Goal: Use online tool/utility: Utilize a website feature to perform a specific function

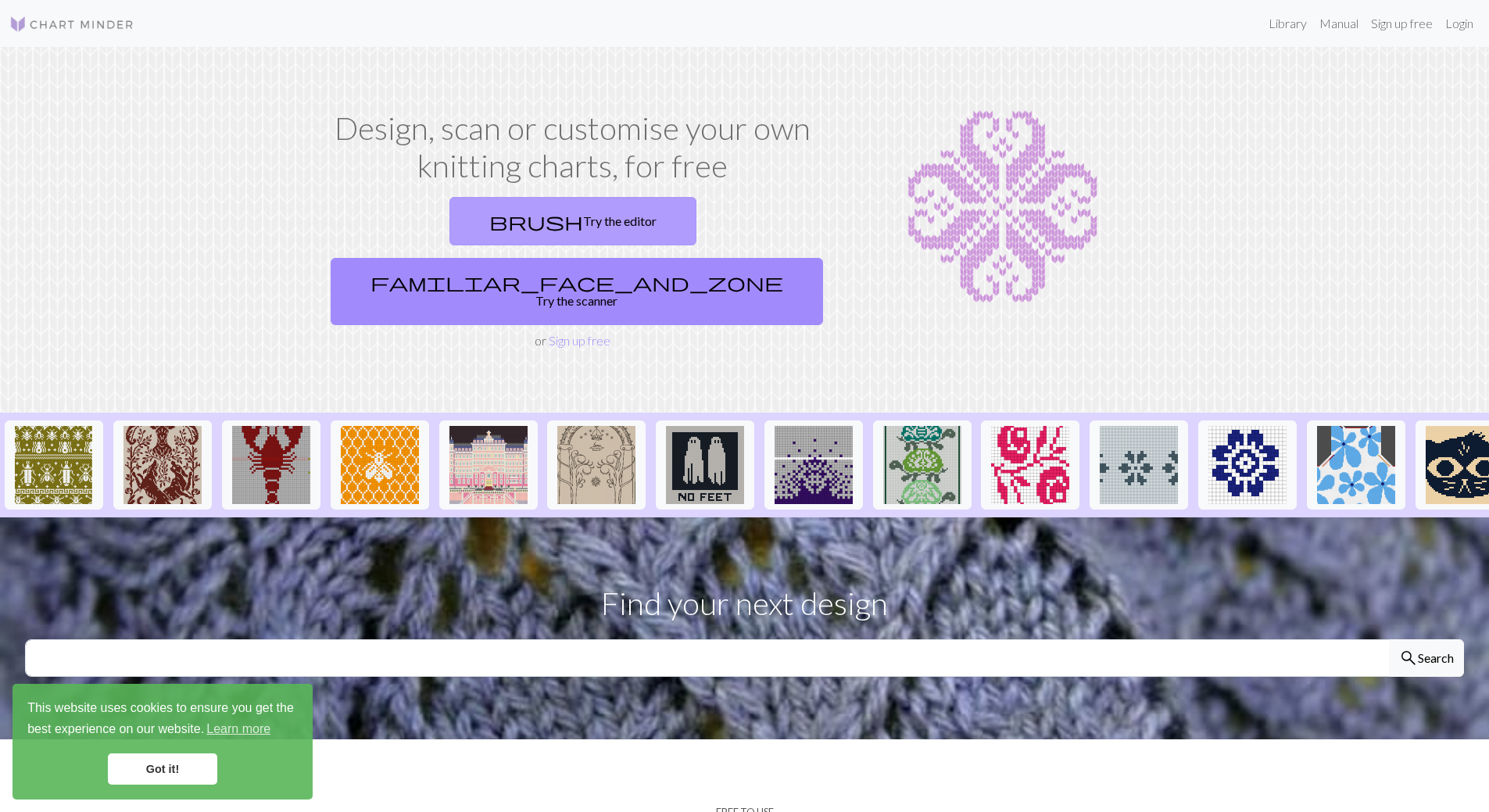
click at [488, 224] on link "brush Try the editor" at bounding box center [573, 221] width 247 height 48
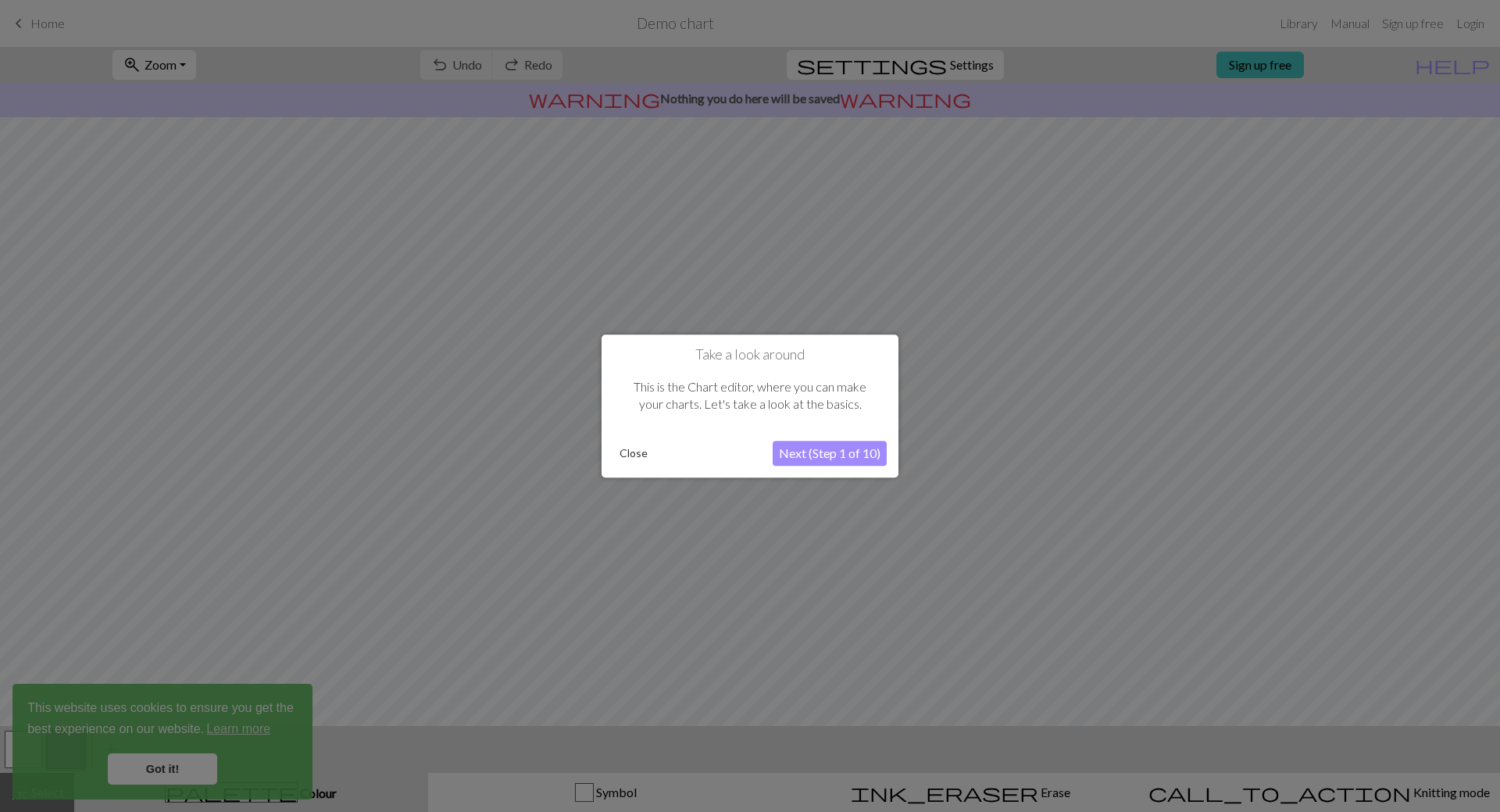
click at [811, 451] on button "Next (Step 1 of 10)" at bounding box center [829, 452] width 114 height 25
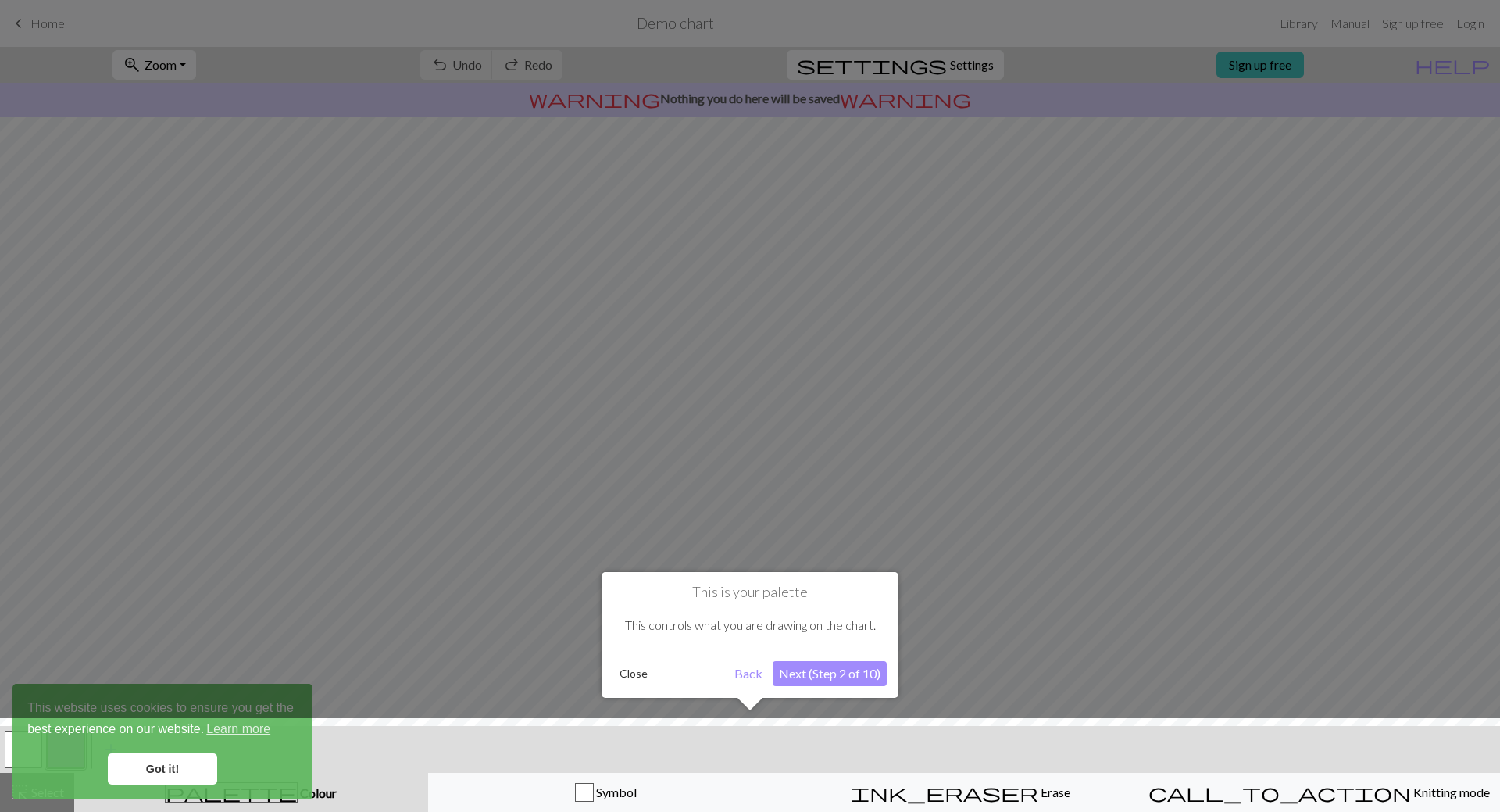
click at [812, 675] on button "Next (Step 2 of 10)" at bounding box center [829, 673] width 114 height 25
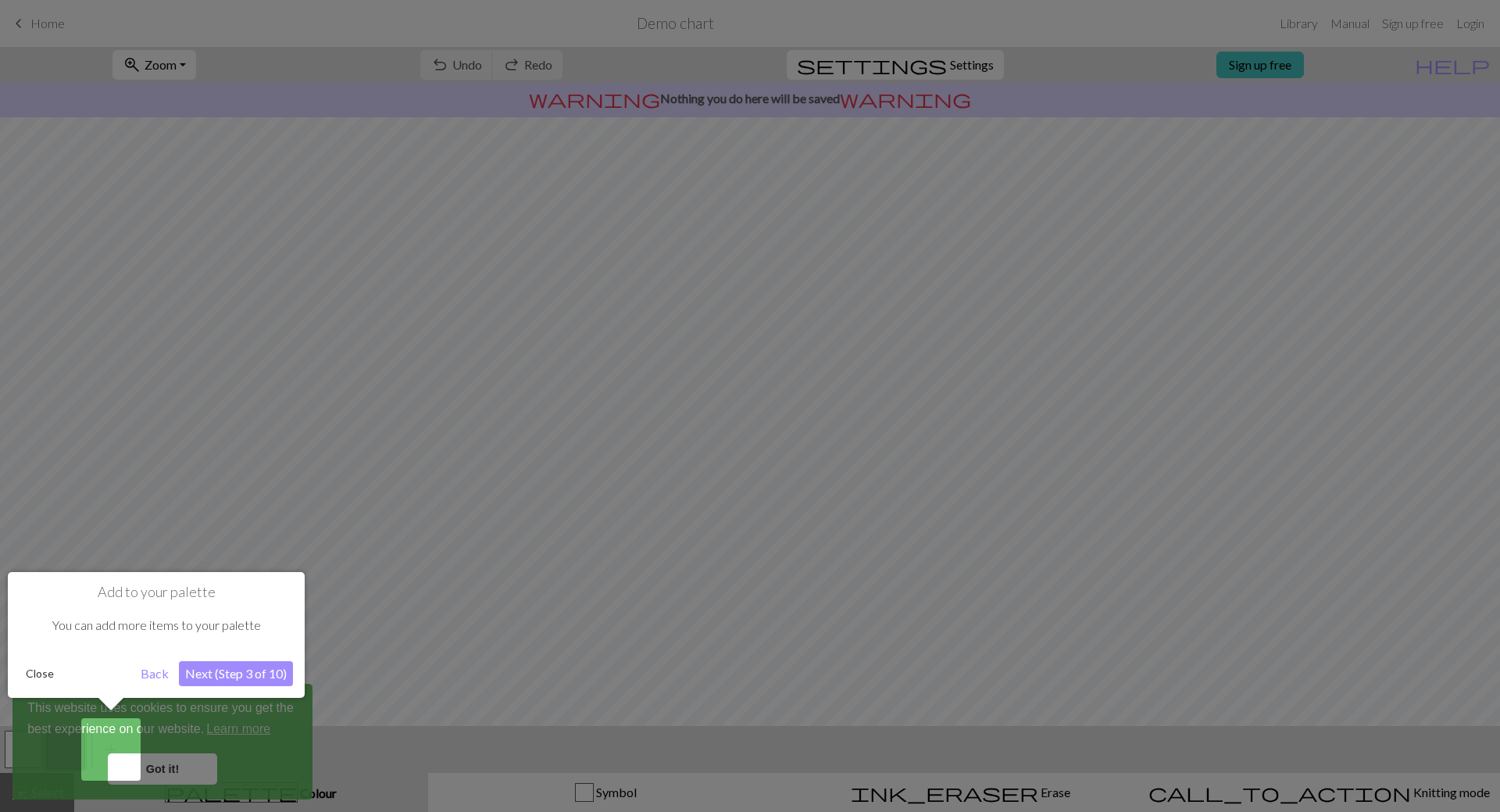
click at [209, 668] on button "Next (Step 3 of 10)" at bounding box center [235, 673] width 114 height 25
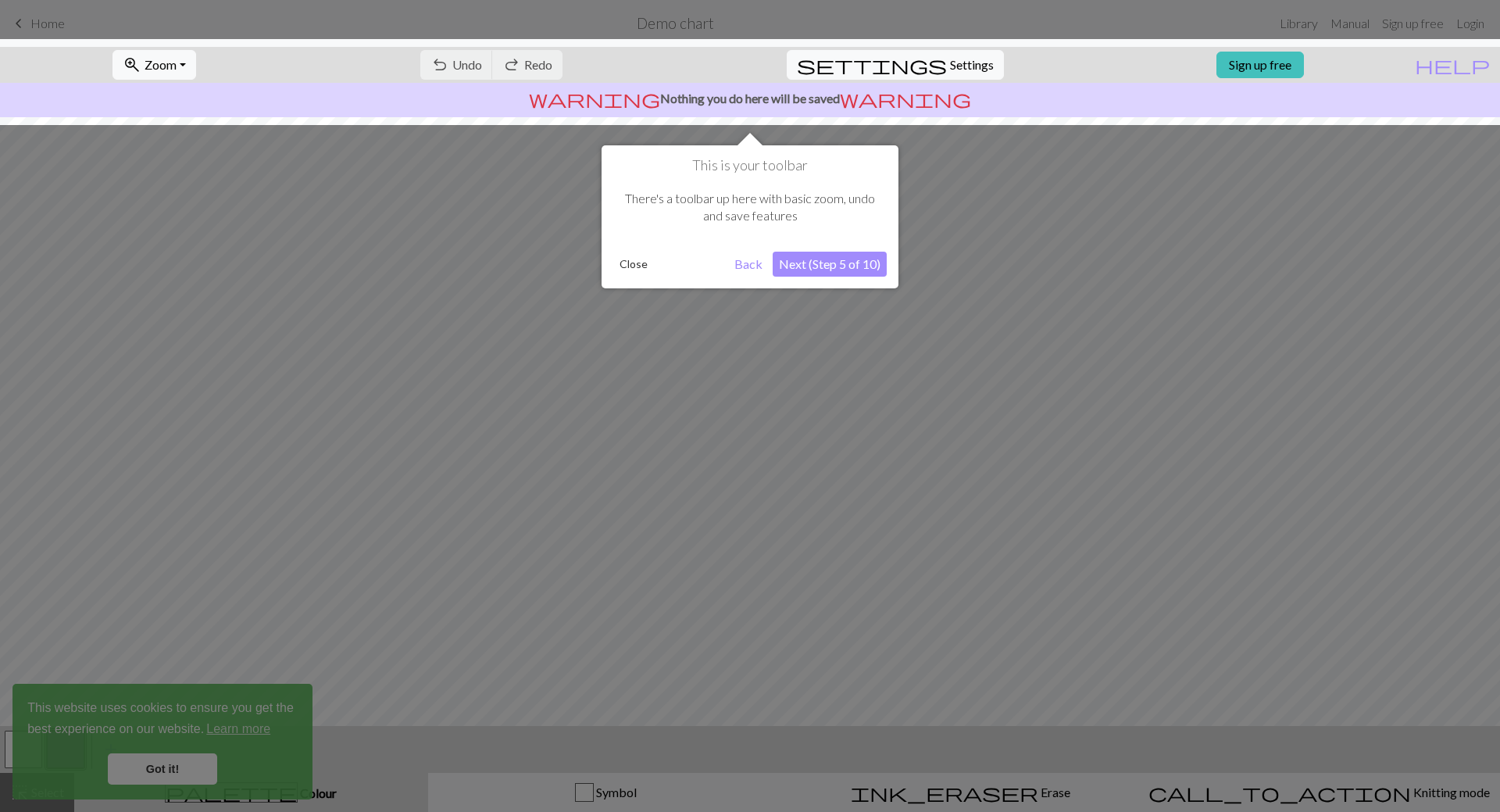
click at [862, 270] on button "Next (Step 5 of 10)" at bounding box center [829, 263] width 114 height 25
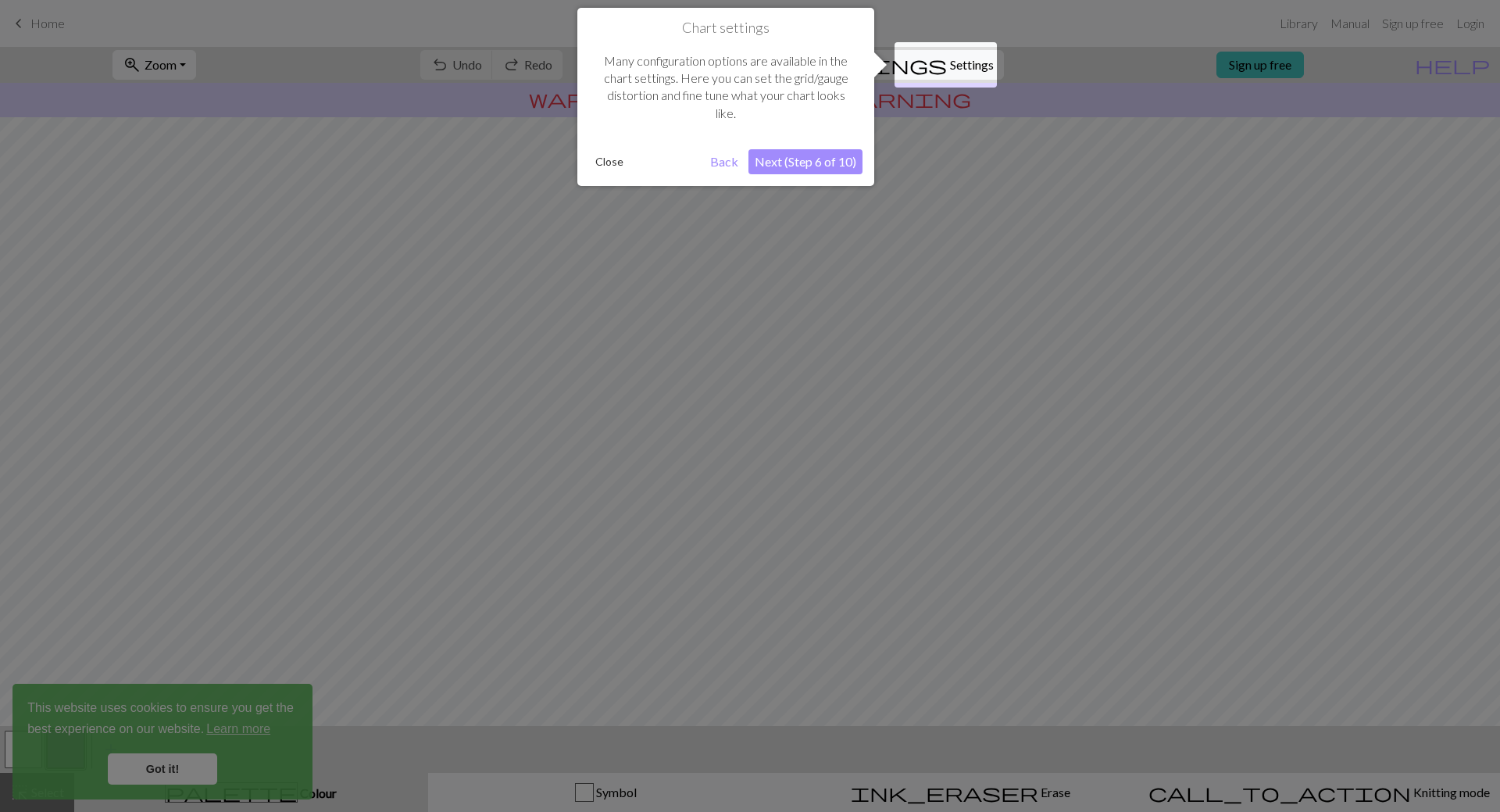
click at [610, 161] on button "Close" at bounding box center [609, 162] width 40 height 23
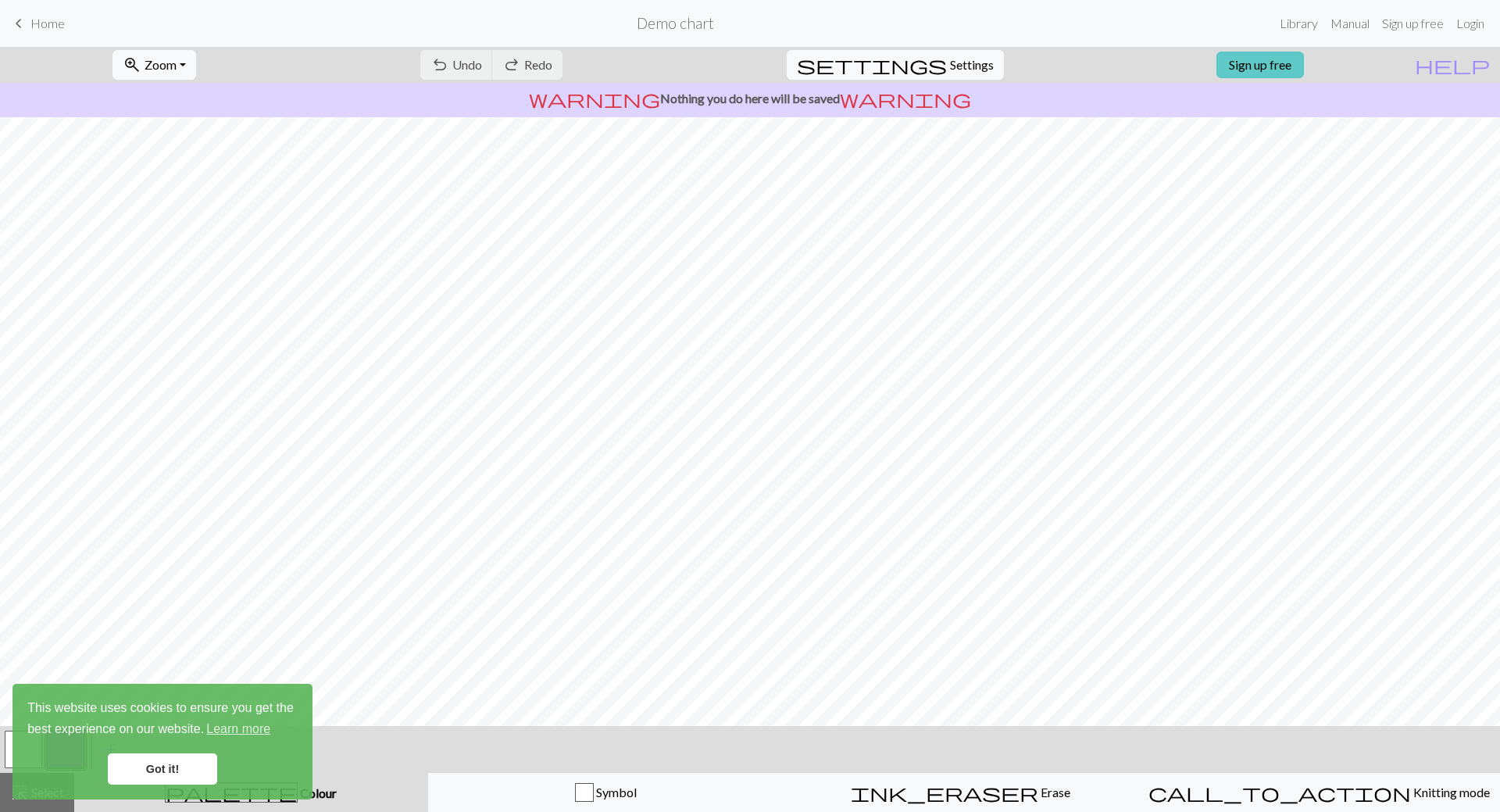
click at [1304, 62] on link "Sign up free" at bounding box center [1260, 65] width 87 height 27
click at [182, 768] on link "Got it!" at bounding box center [162, 768] width 109 height 32
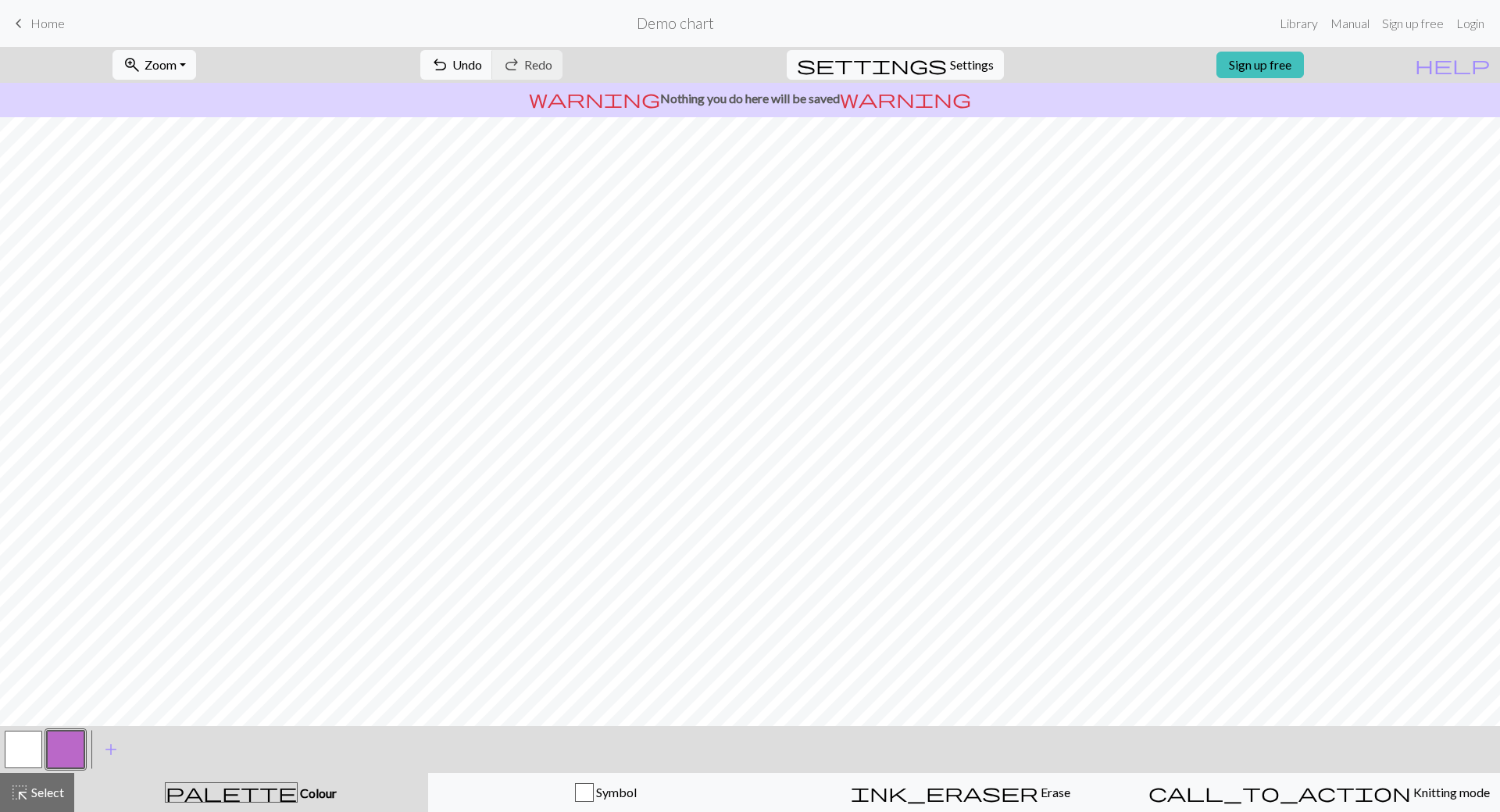
click at [58, 751] on button "button" at bounding box center [65, 749] width 37 height 37
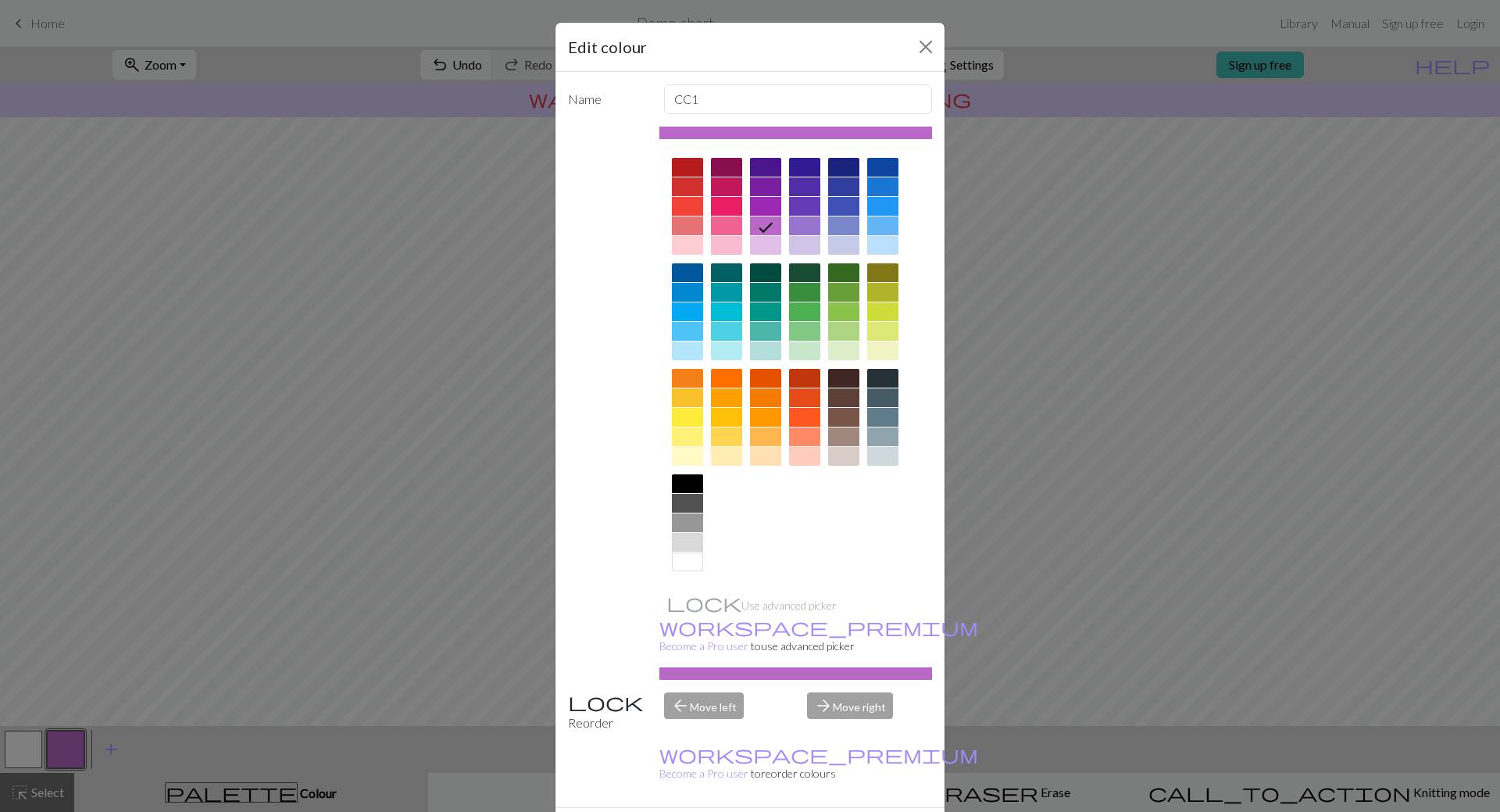
click at [676, 562] on div at bounding box center [687, 562] width 32 height 19
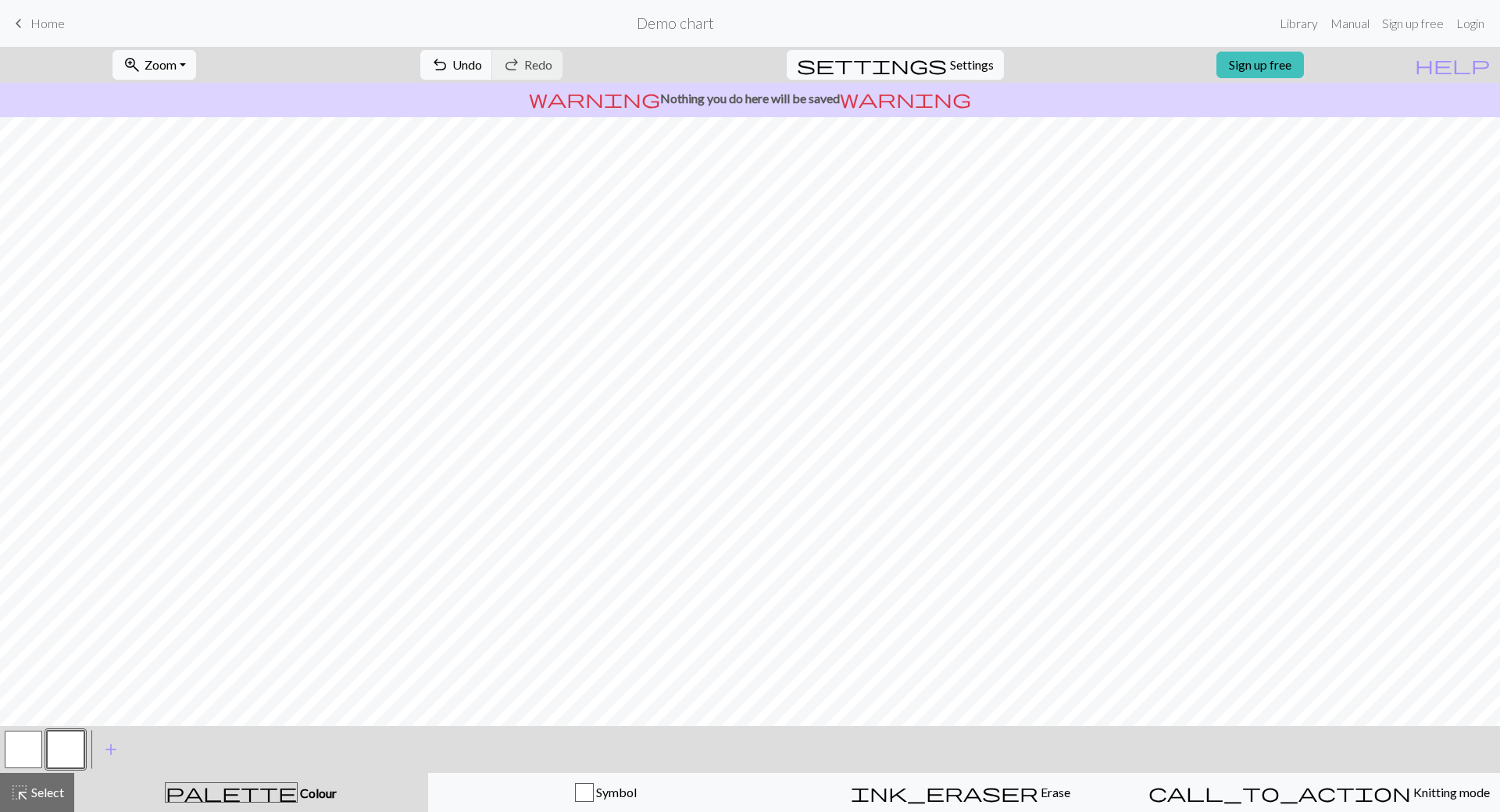
click at [60, 735] on button "button" at bounding box center [65, 749] width 37 height 37
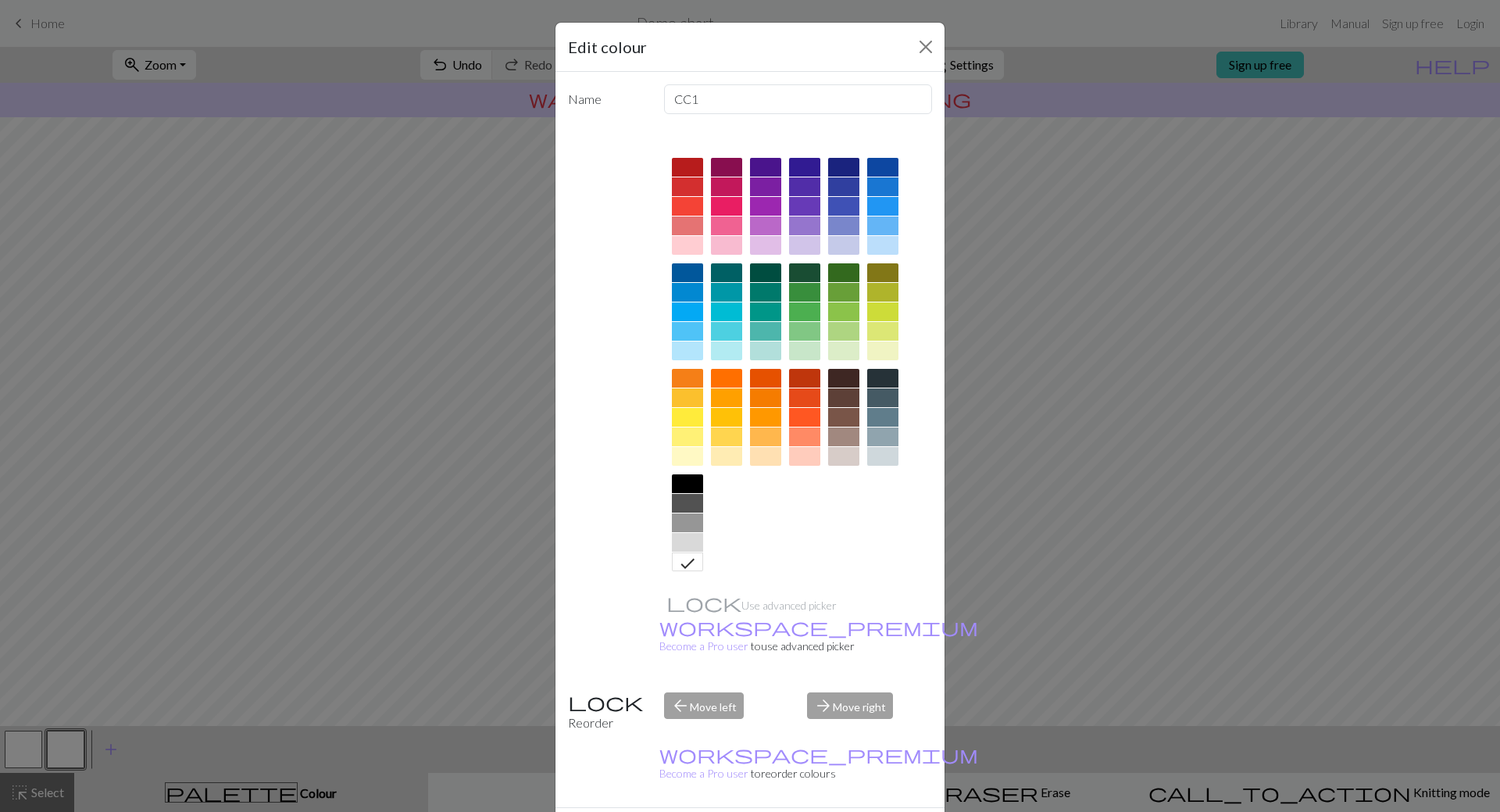
click at [689, 545] on div at bounding box center [687, 541] width 32 height 19
click at [854, 692] on div "arrow_forward Move right" at bounding box center [870, 712] width 144 height 40
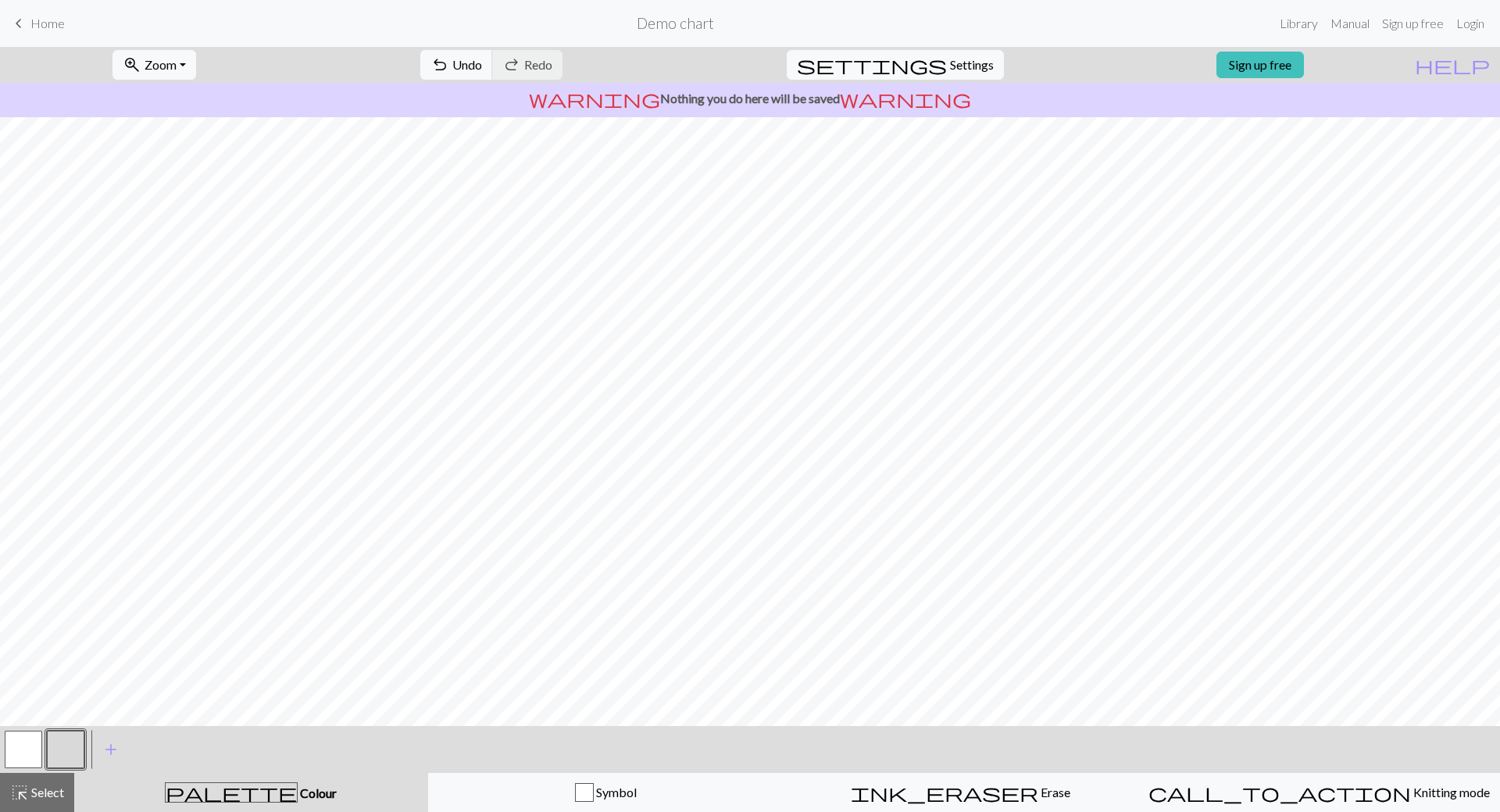
click at [25, 756] on button "button" at bounding box center [23, 749] width 37 height 37
click at [120, 752] on button "add Add a colour" at bounding box center [111, 749] width 39 height 39
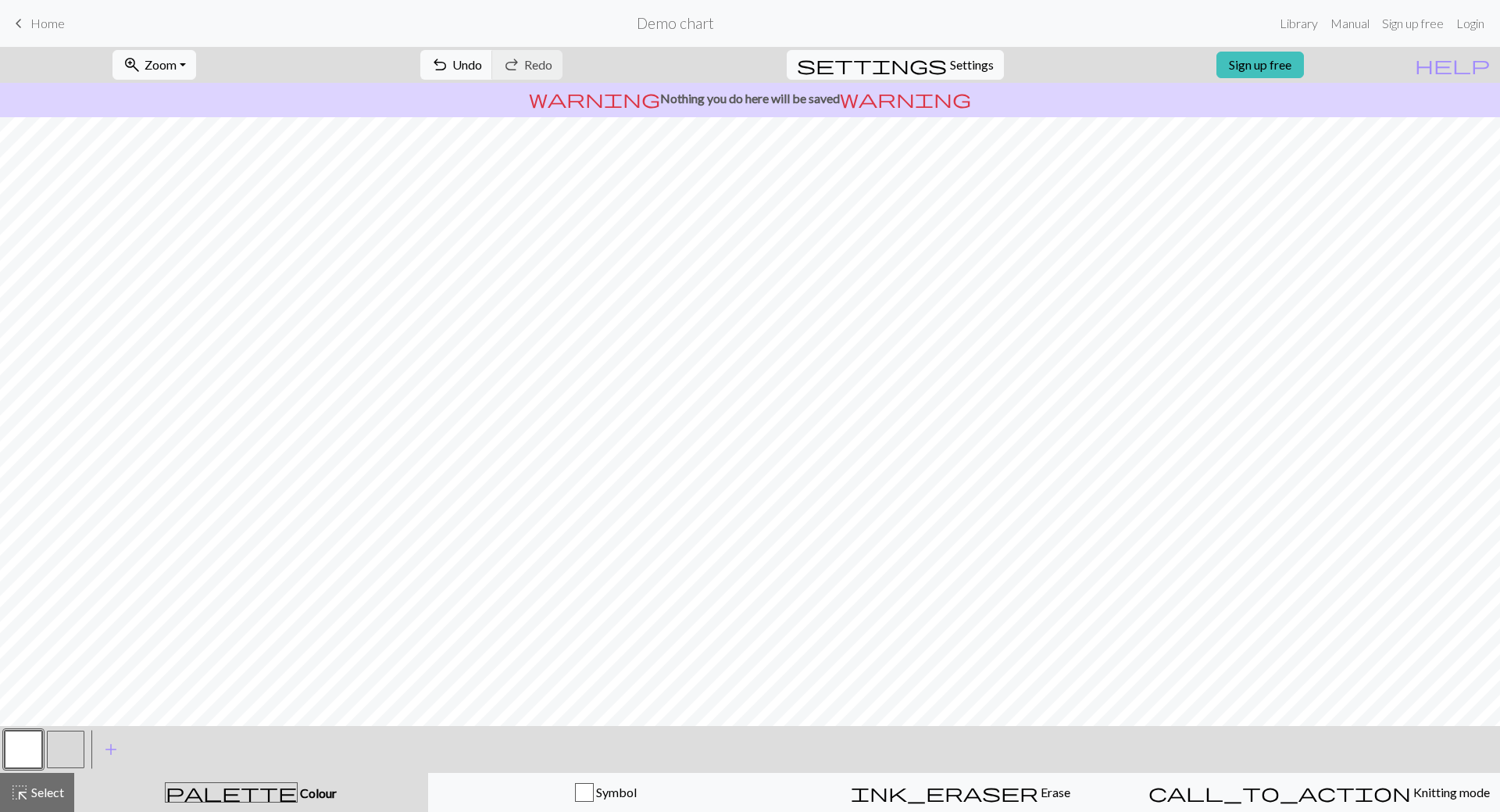
click at [33, 749] on button "button" at bounding box center [23, 749] width 37 height 37
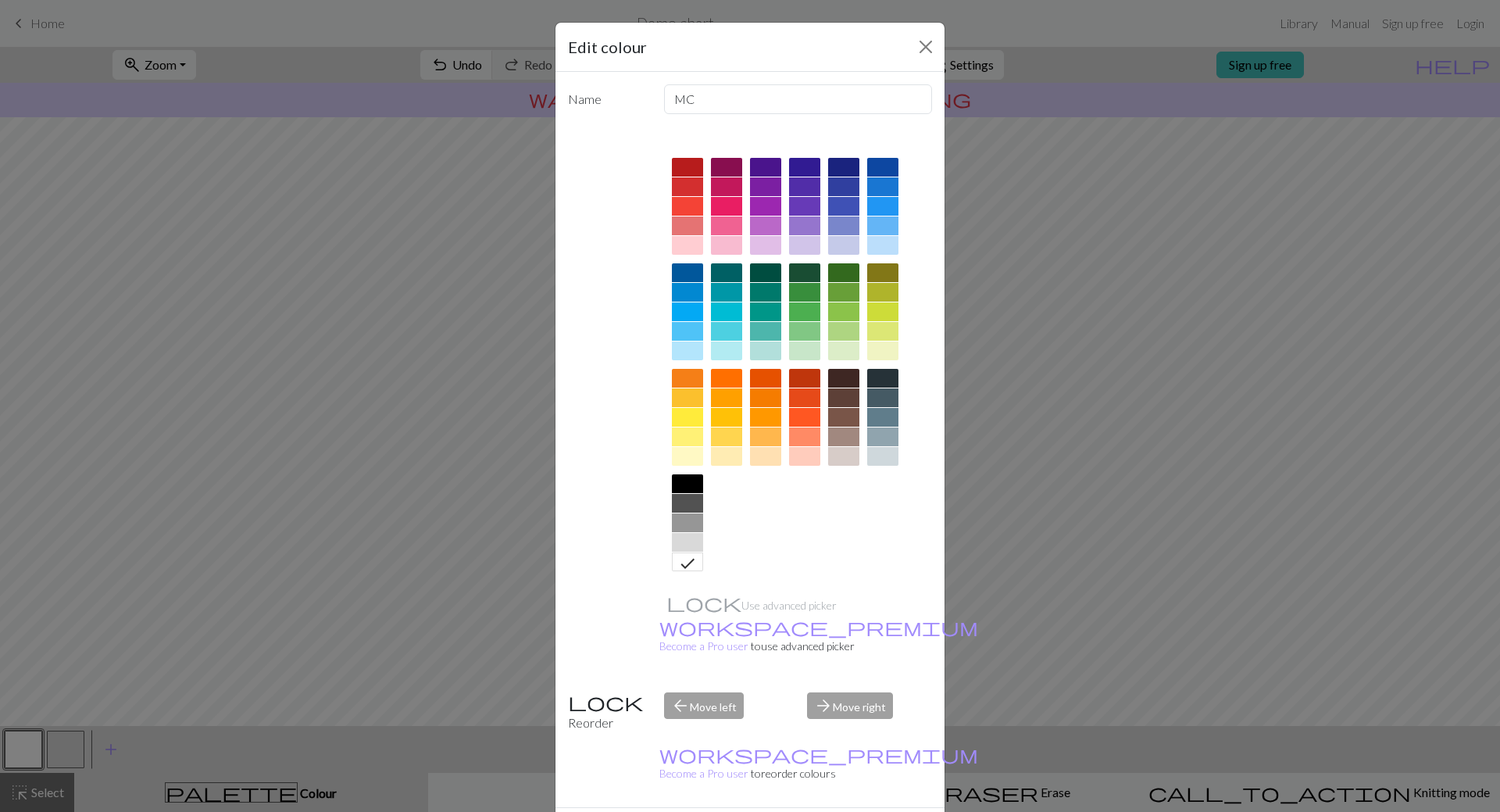
click at [684, 541] on div at bounding box center [687, 541] width 32 height 19
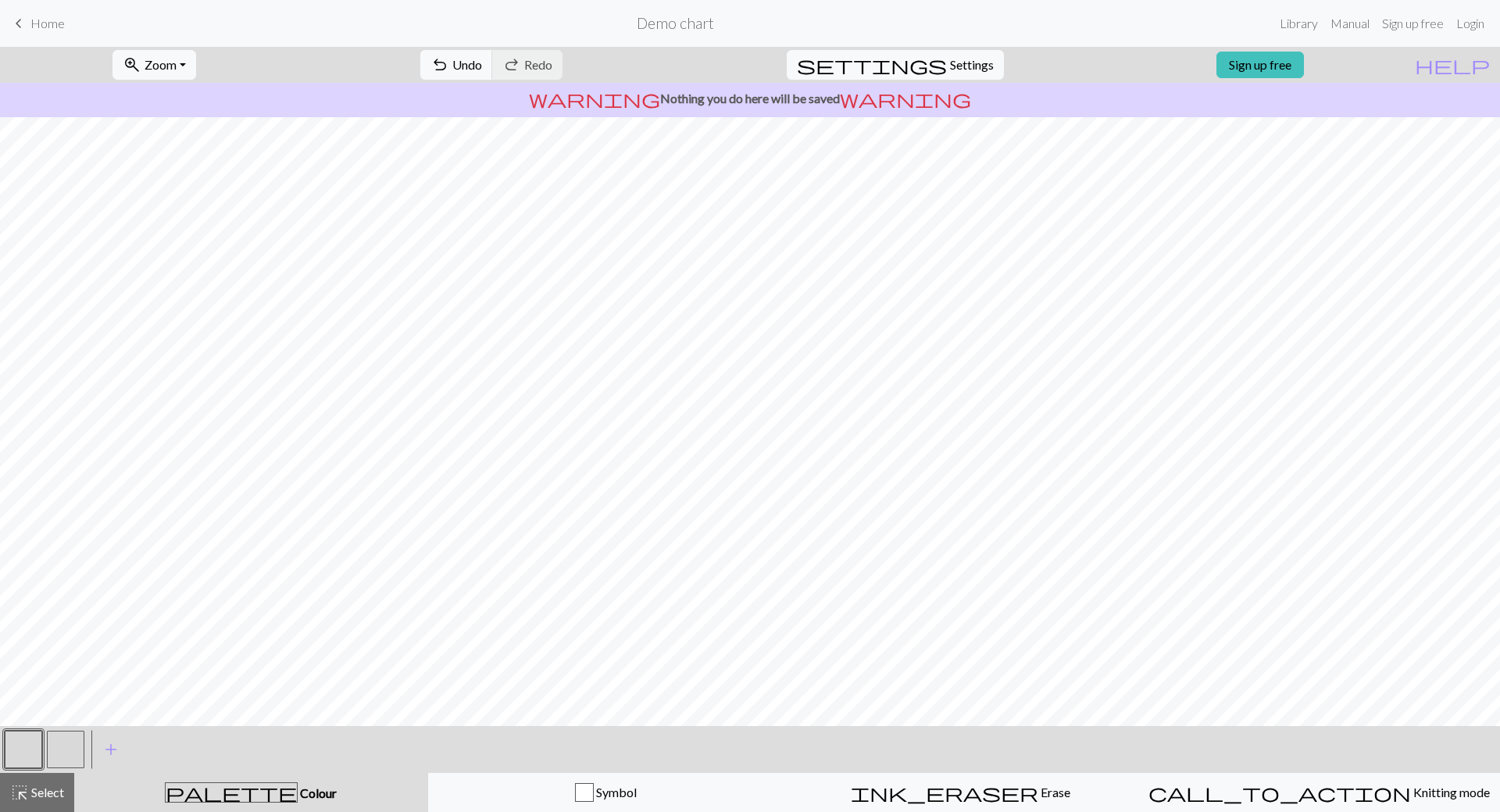
click at [60, 763] on button "button" at bounding box center [65, 749] width 37 height 37
click at [63, 746] on button "button" at bounding box center [65, 749] width 37 height 37
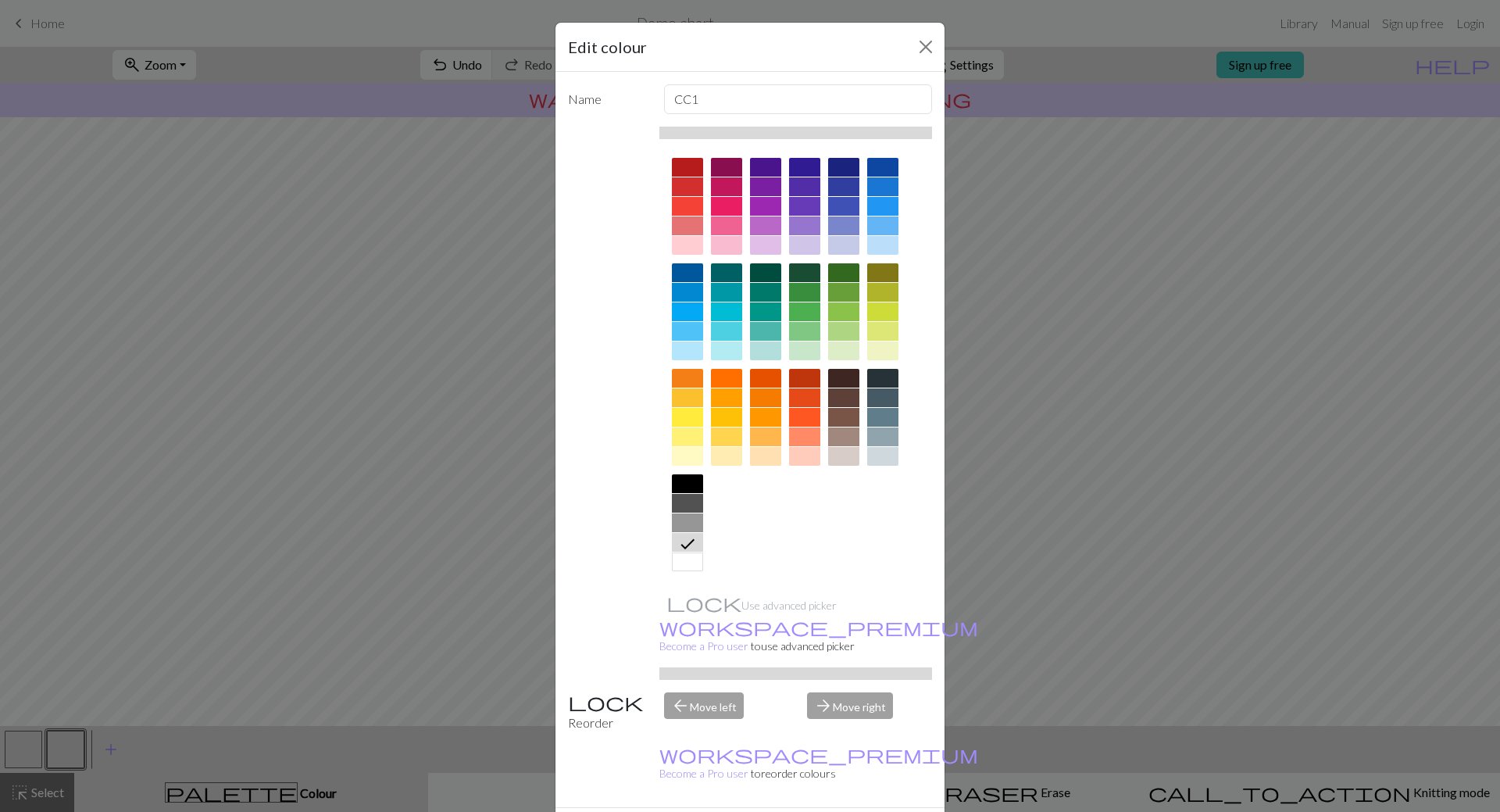
click at [686, 566] on div at bounding box center [687, 562] width 32 height 19
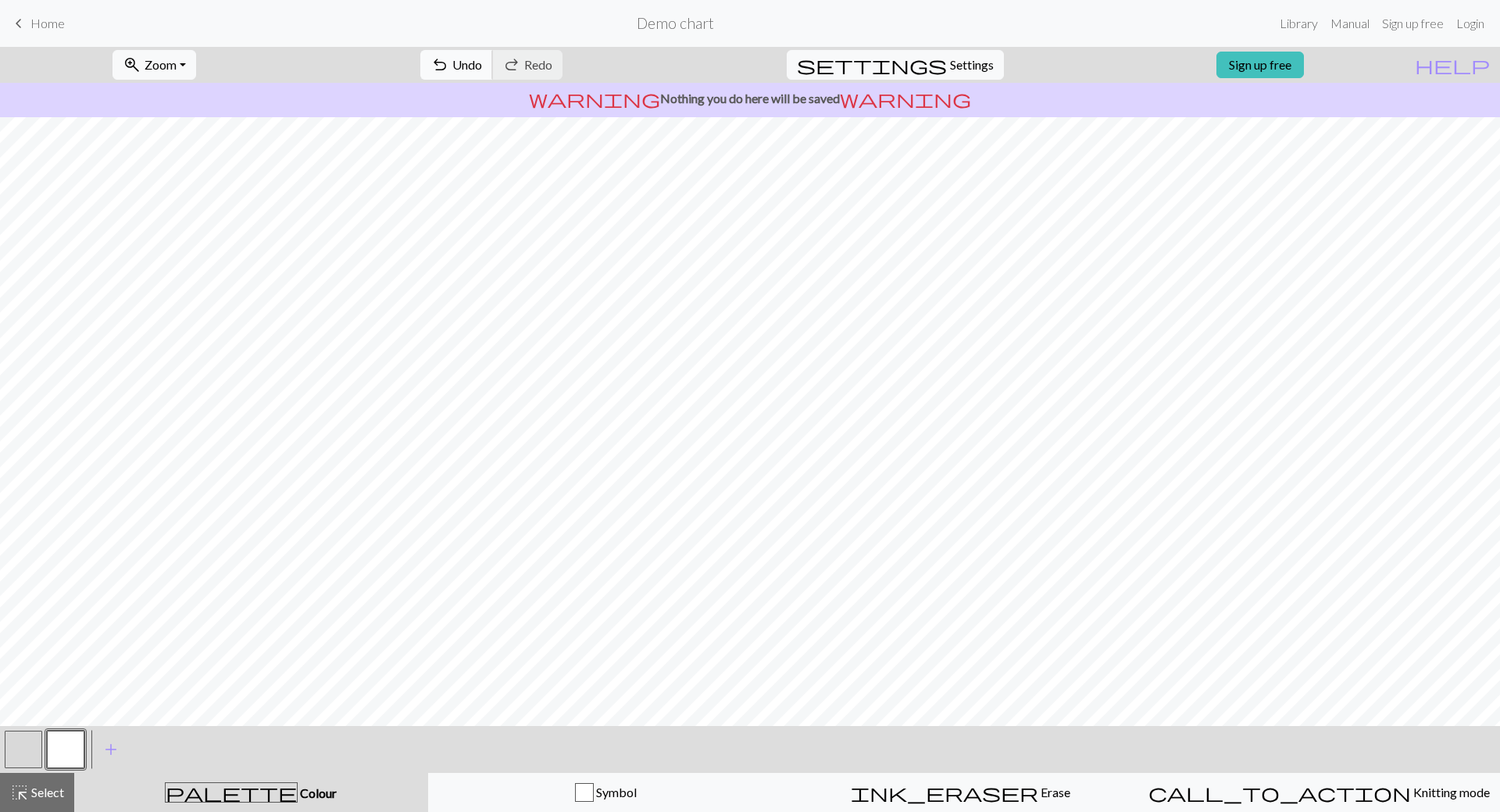
click at [449, 73] on span "undo" at bounding box center [440, 65] width 19 height 22
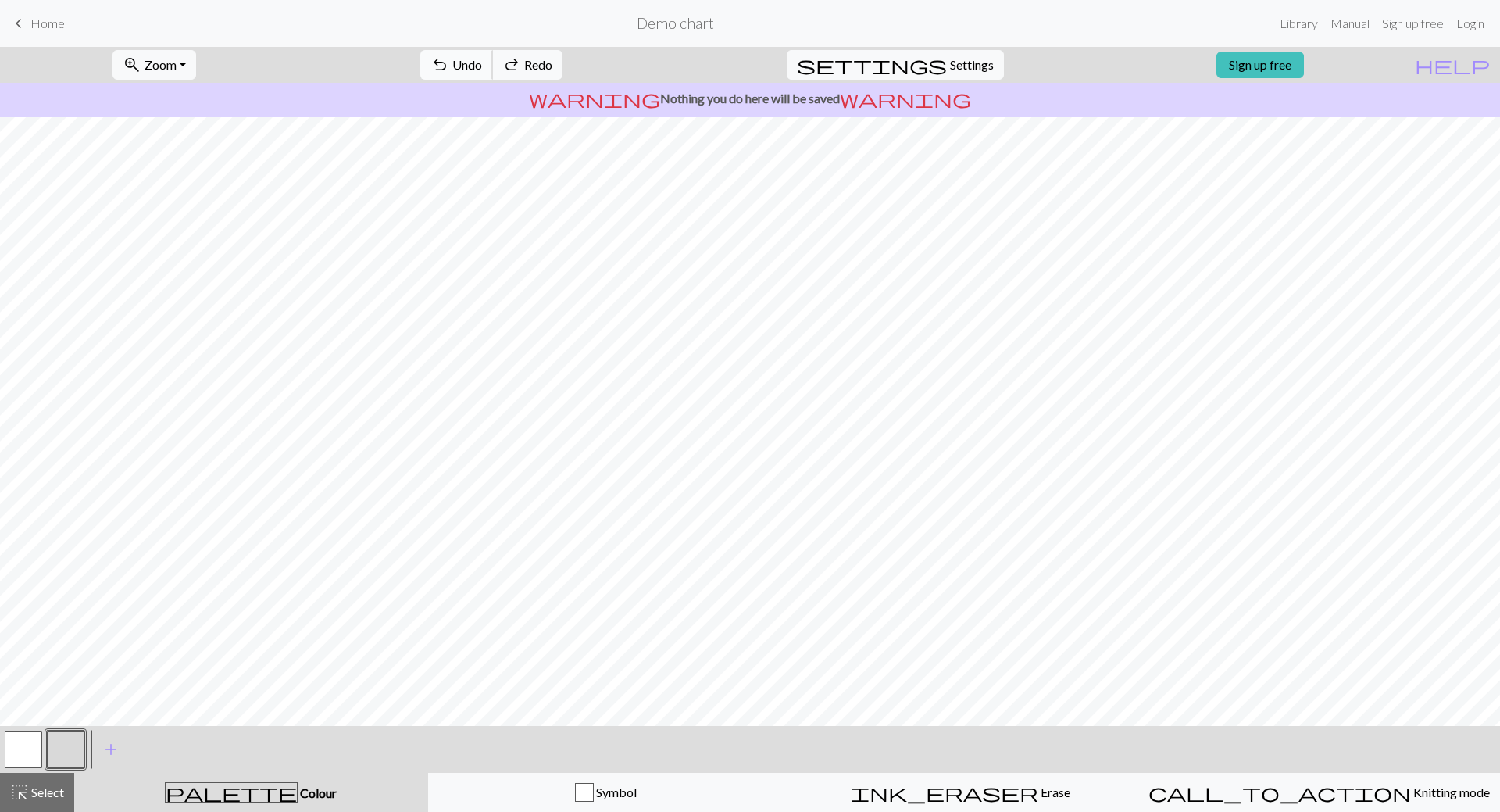
click at [449, 73] on span "undo" at bounding box center [440, 65] width 19 height 22
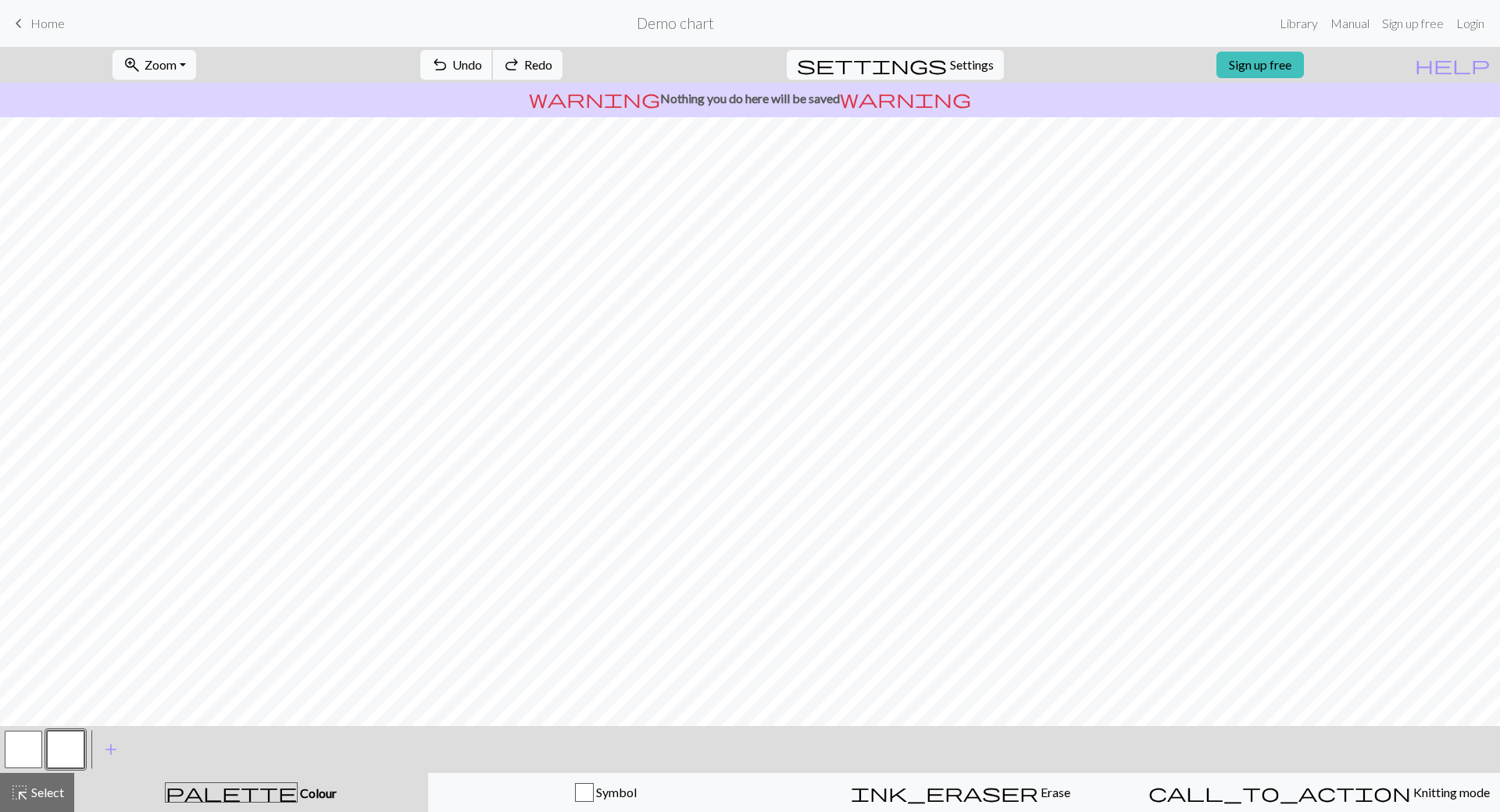
click at [449, 73] on span "undo" at bounding box center [440, 65] width 19 height 22
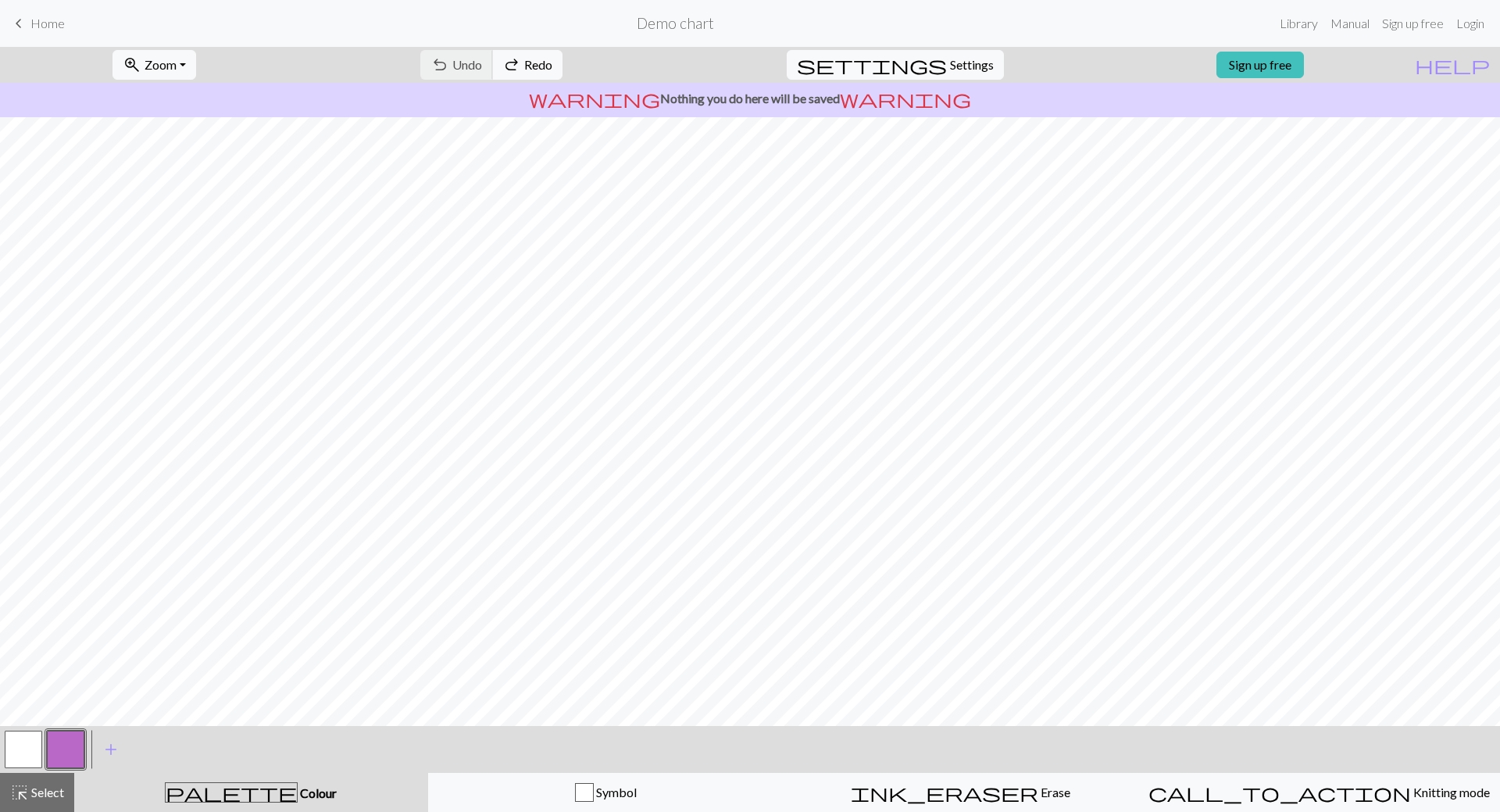
click at [513, 73] on div "undo Undo Undo redo Redo Redo" at bounding box center [491, 65] width 166 height 36
